Goal: Information Seeking & Learning: Find specific fact

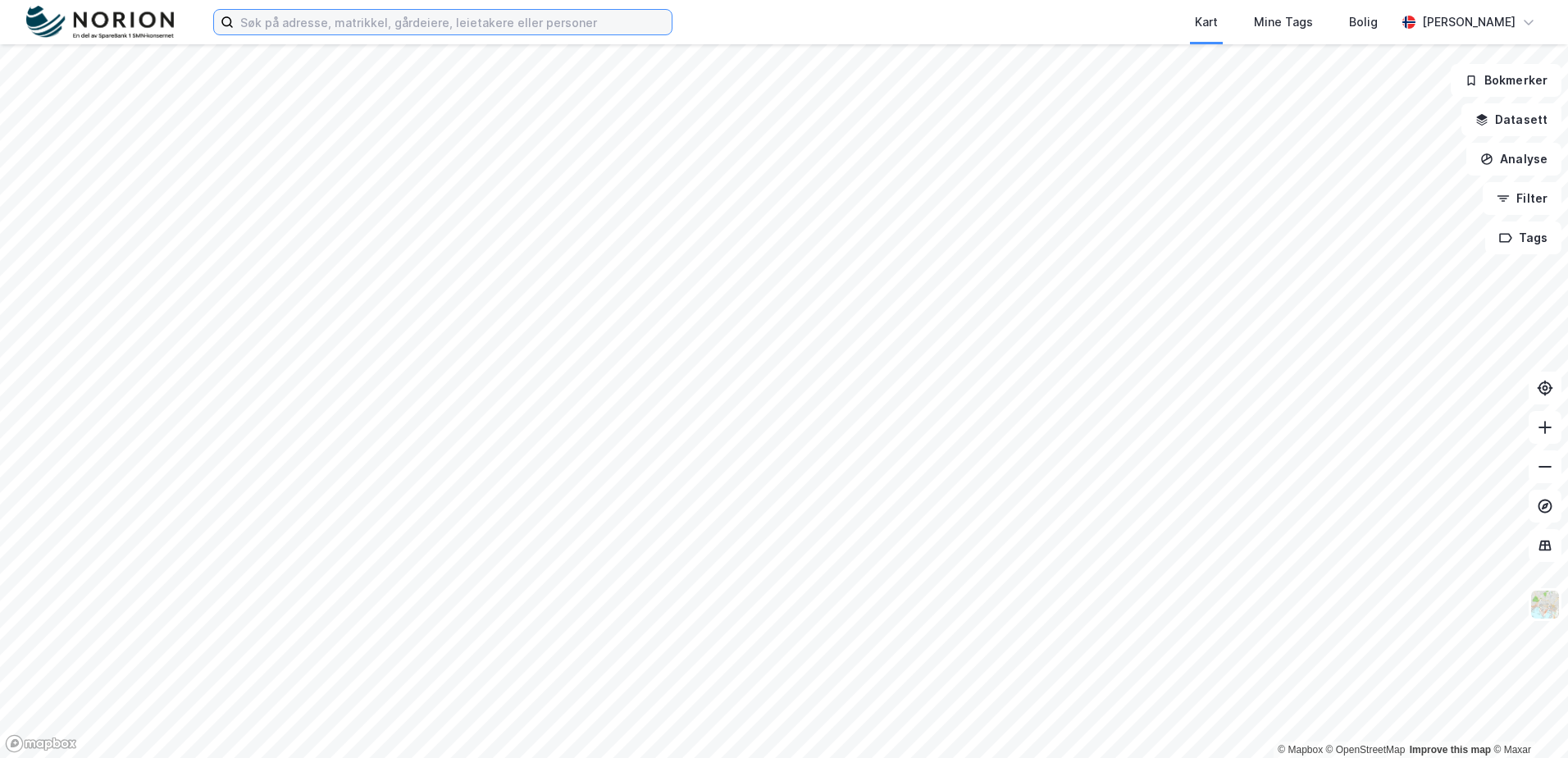
click at [281, 19] on input at bounding box center [452, 22] width 438 height 24
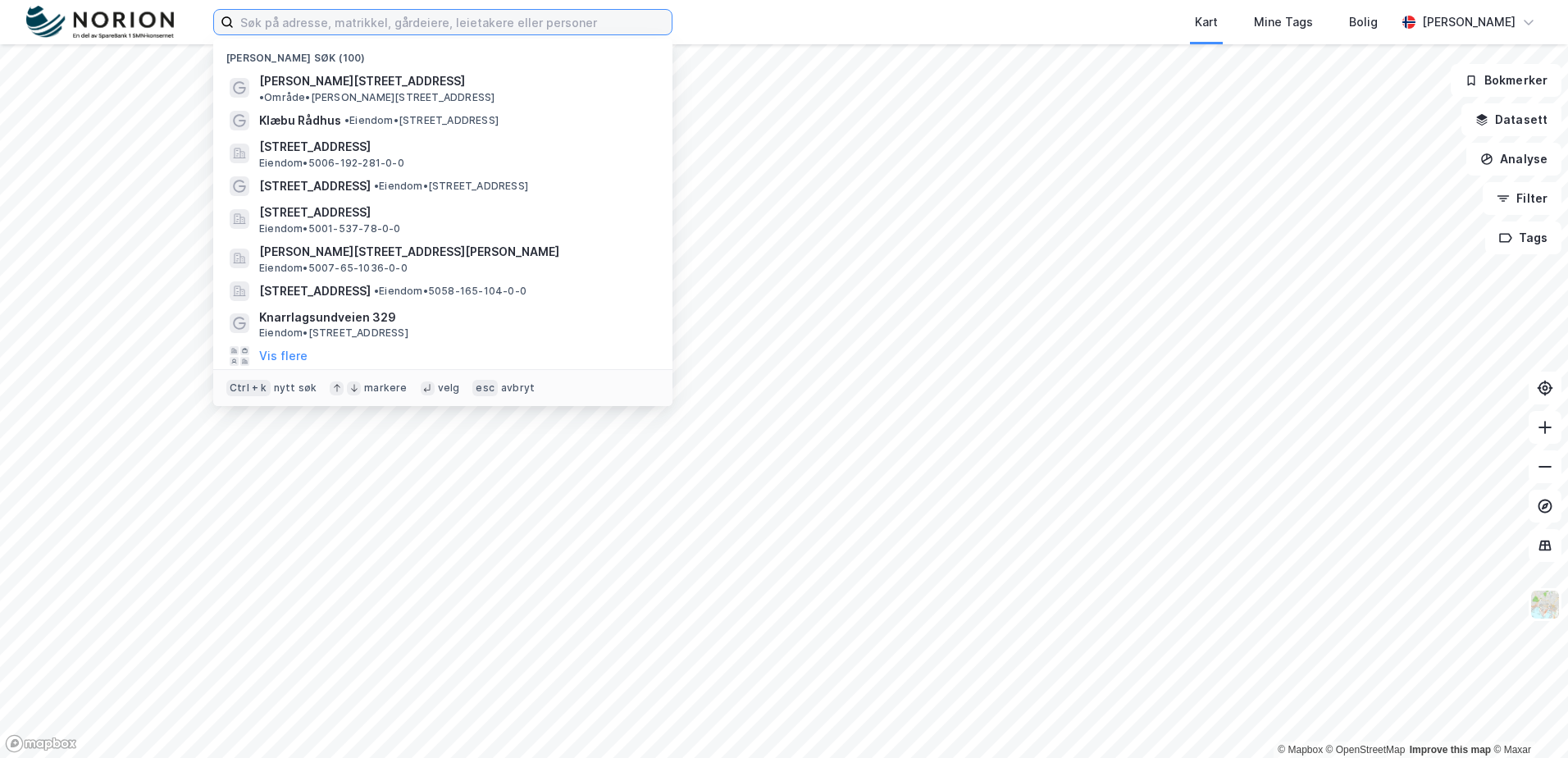
paste input "Homlungsvegen 213-216"
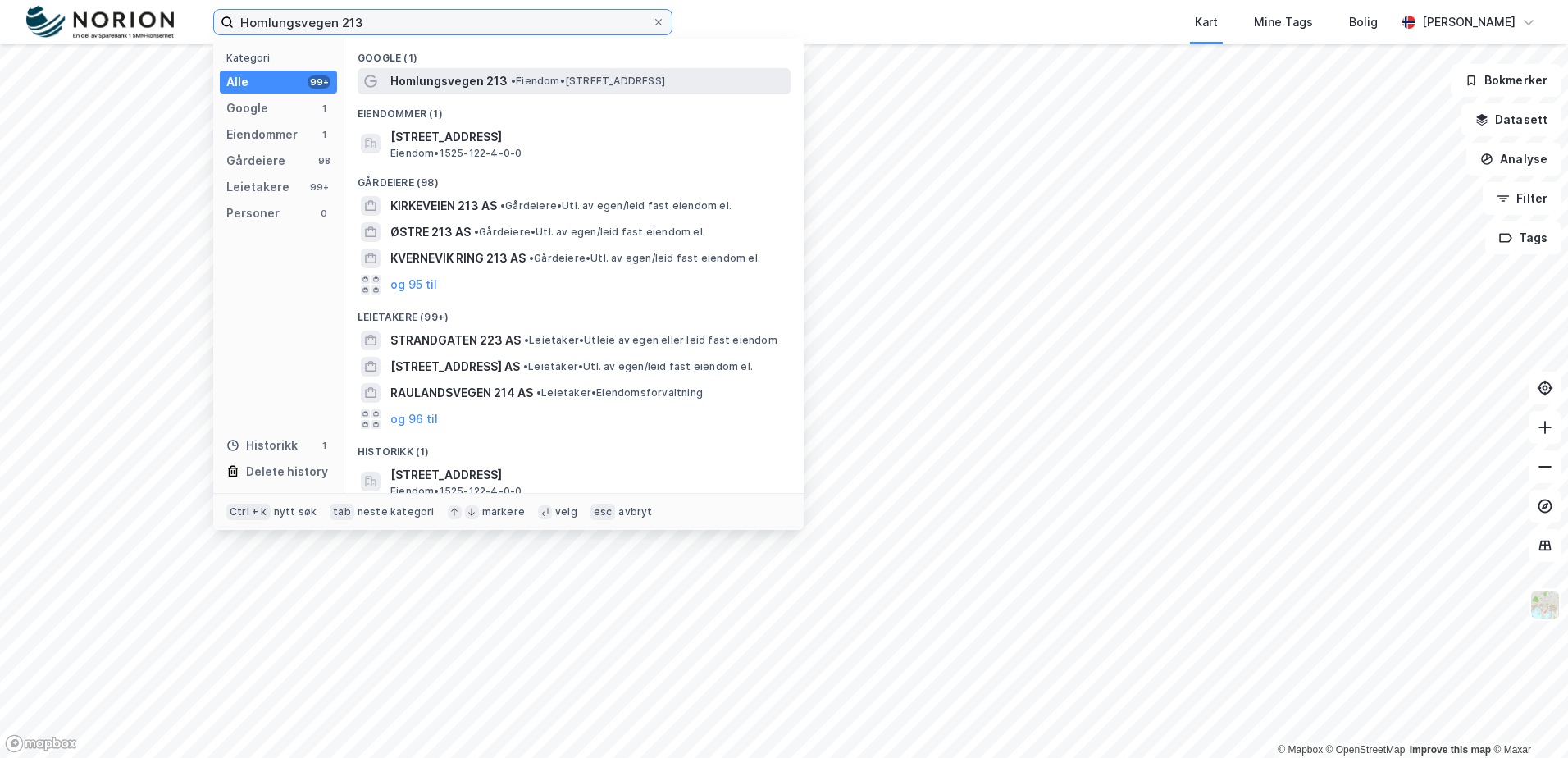
type input "Homlungsvegen 213"
click at [495, 83] on span "Homlungsvegen 213" at bounding box center [449, 81] width 117 height 20
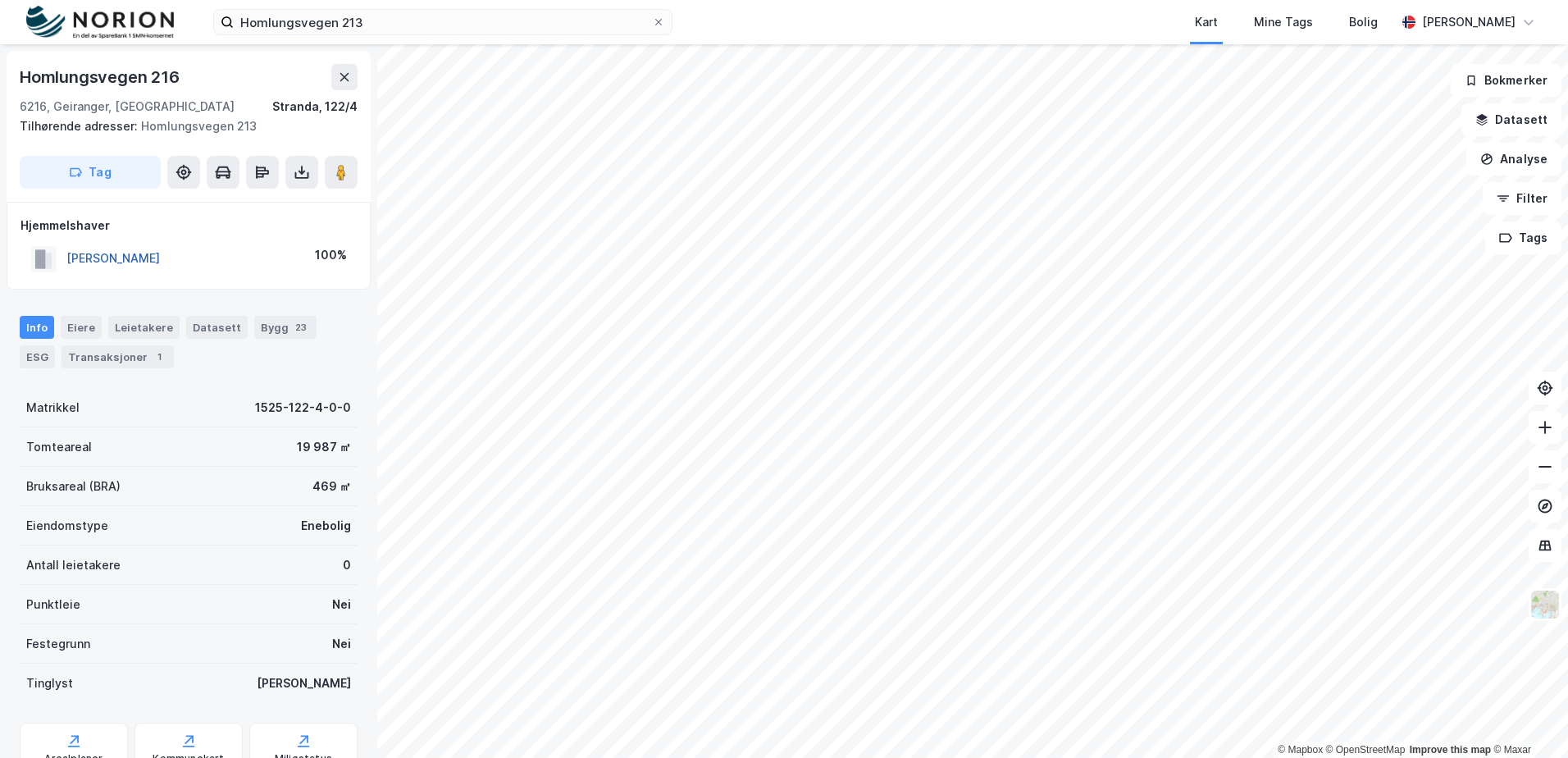
click at [0, 0] on button "[PERSON_NAME]" at bounding box center [0, 0] width 0 height 0
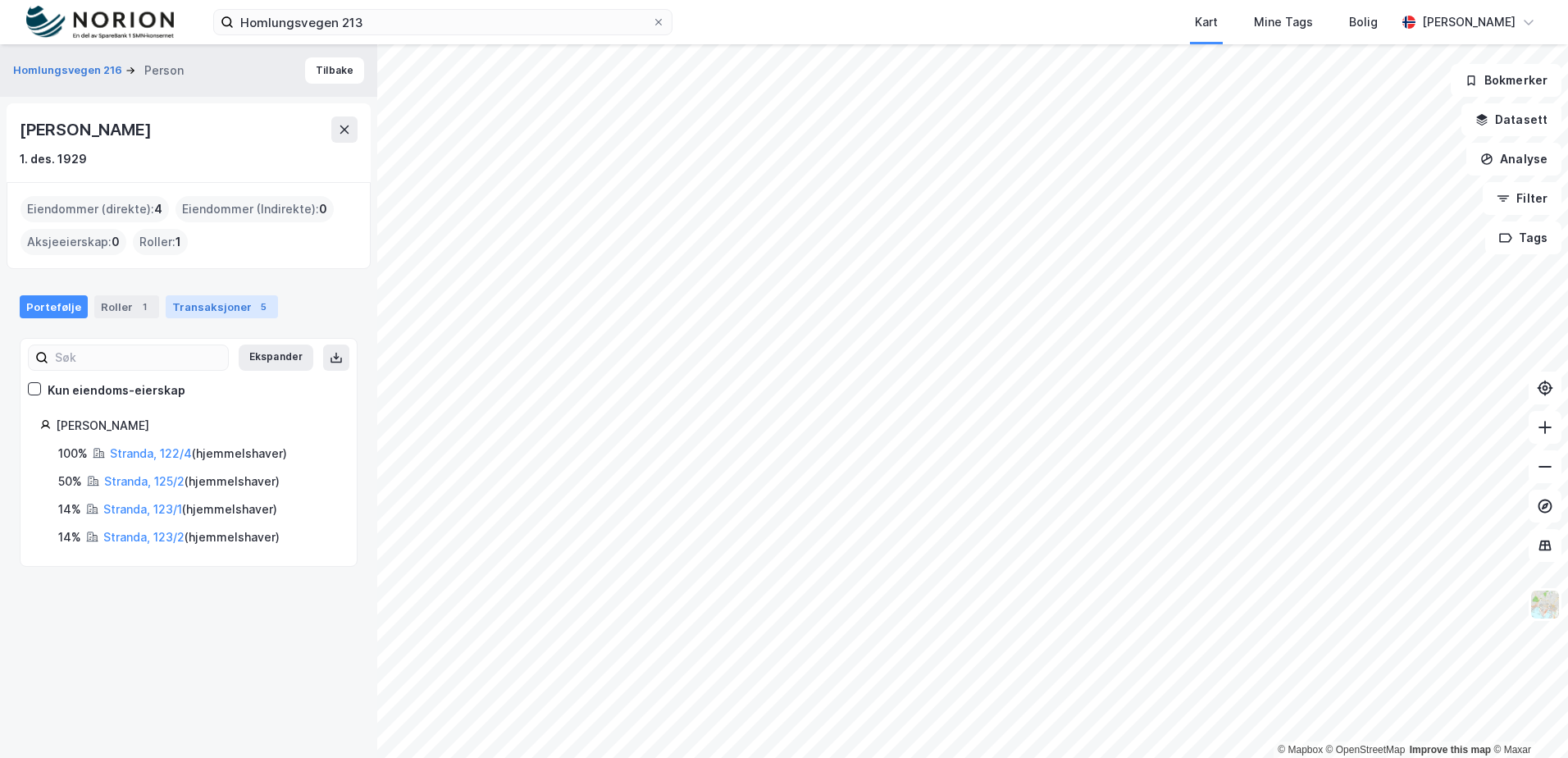
click at [201, 309] on div "Transaksjoner 5" at bounding box center [221, 306] width 112 height 23
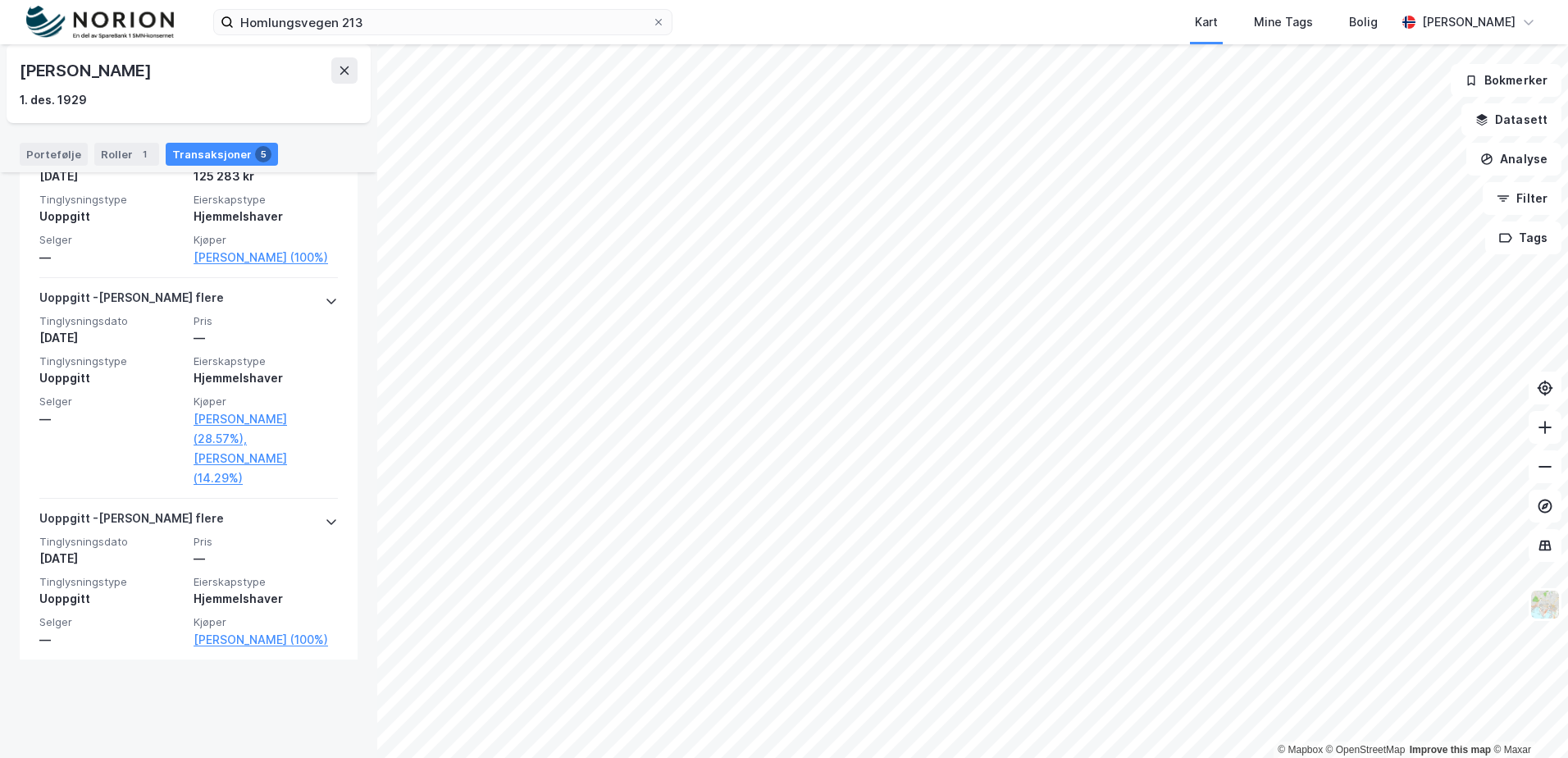
scroll to position [474, 0]
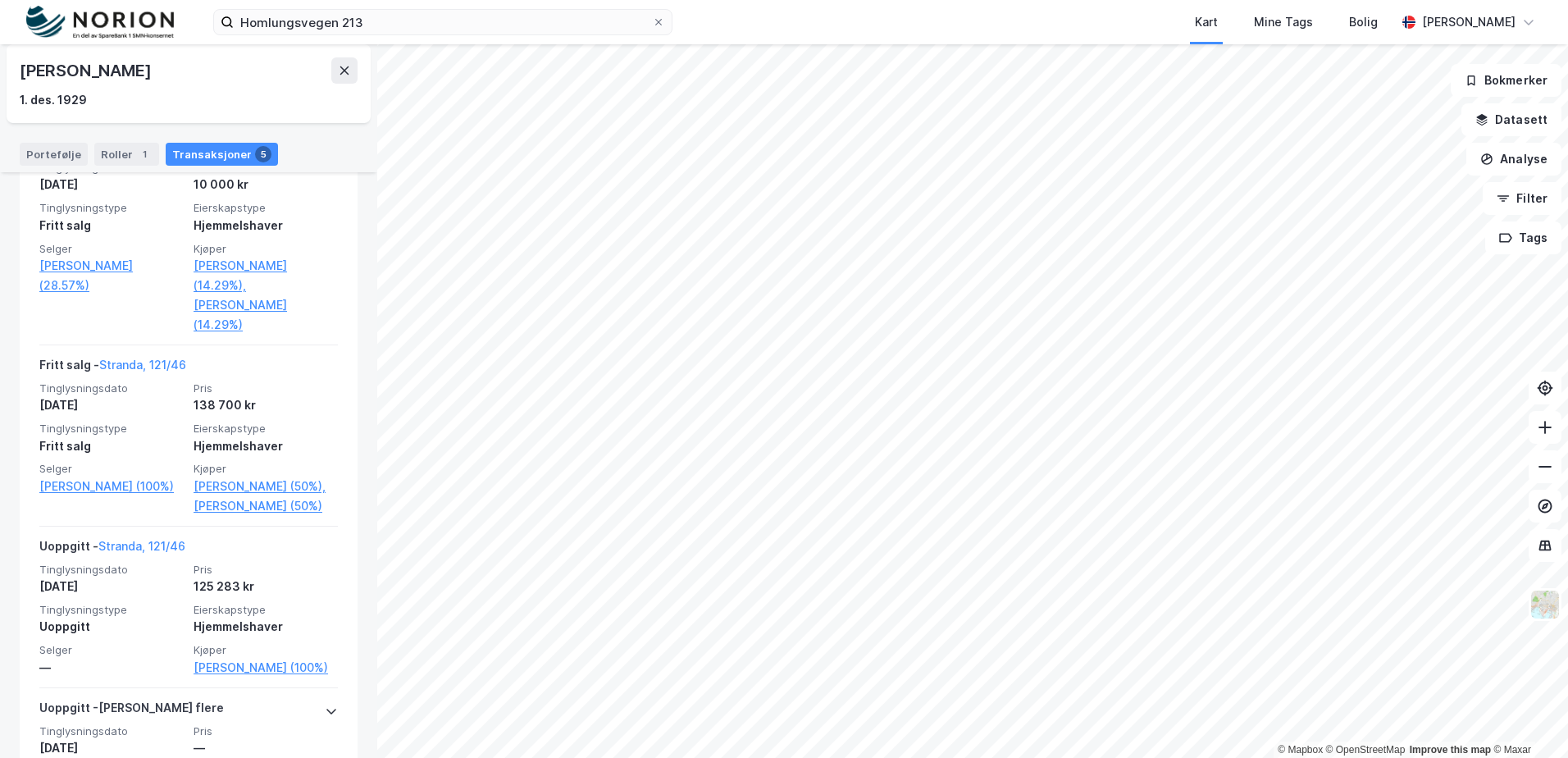
click at [856, 27] on div "Homlungsvegen 213 Kart Mine Tags Bolig [PERSON_NAME] © Mapbox © OpenStreetMap I…" at bounding box center [784, 379] width 1568 height 758
